Goal: Task Accomplishment & Management: Use online tool/utility

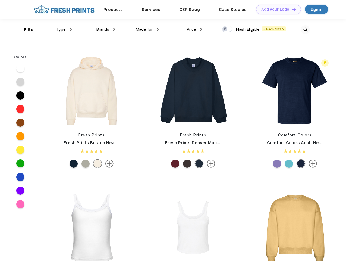
scroll to position [0, 0]
click at [277, 9] on link "Add your Logo Design Tool" at bounding box center [278, 10] width 45 height 10
click at [0, 0] on div "Design Tool" at bounding box center [0, 0] width 0 height 0
click at [291, 9] on link "Add your Logo Design Tool" at bounding box center [278, 10] width 45 height 10
click at [26, 30] on div "Filter" at bounding box center [29, 30] width 11 height 6
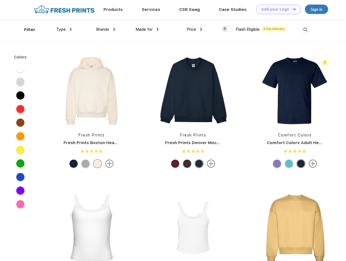
click at [64, 29] on span "Type" at bounding box center [61, 29] width 10 height 5
click at [106, 29] on span "Brands" at bounding box center [102, 29] width 13 height 5
click at [147, 29] on span "Made for" at bounding box center [144, 29] width 17 height 5
click at [195, 29] on span "Price" at bounding box center [192, 29] width 10 height 5
click at [227, 29] on div at bounding box center [227, 29] width 11 height 6
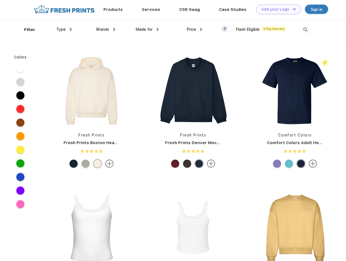
click at [225, 29] on input "checkbox" at bounding box center [224, 28] width 4 height 4
click at [305, 30] on img at bounding box center [305, 29] width 9 height 9
